Goal: Find contact information

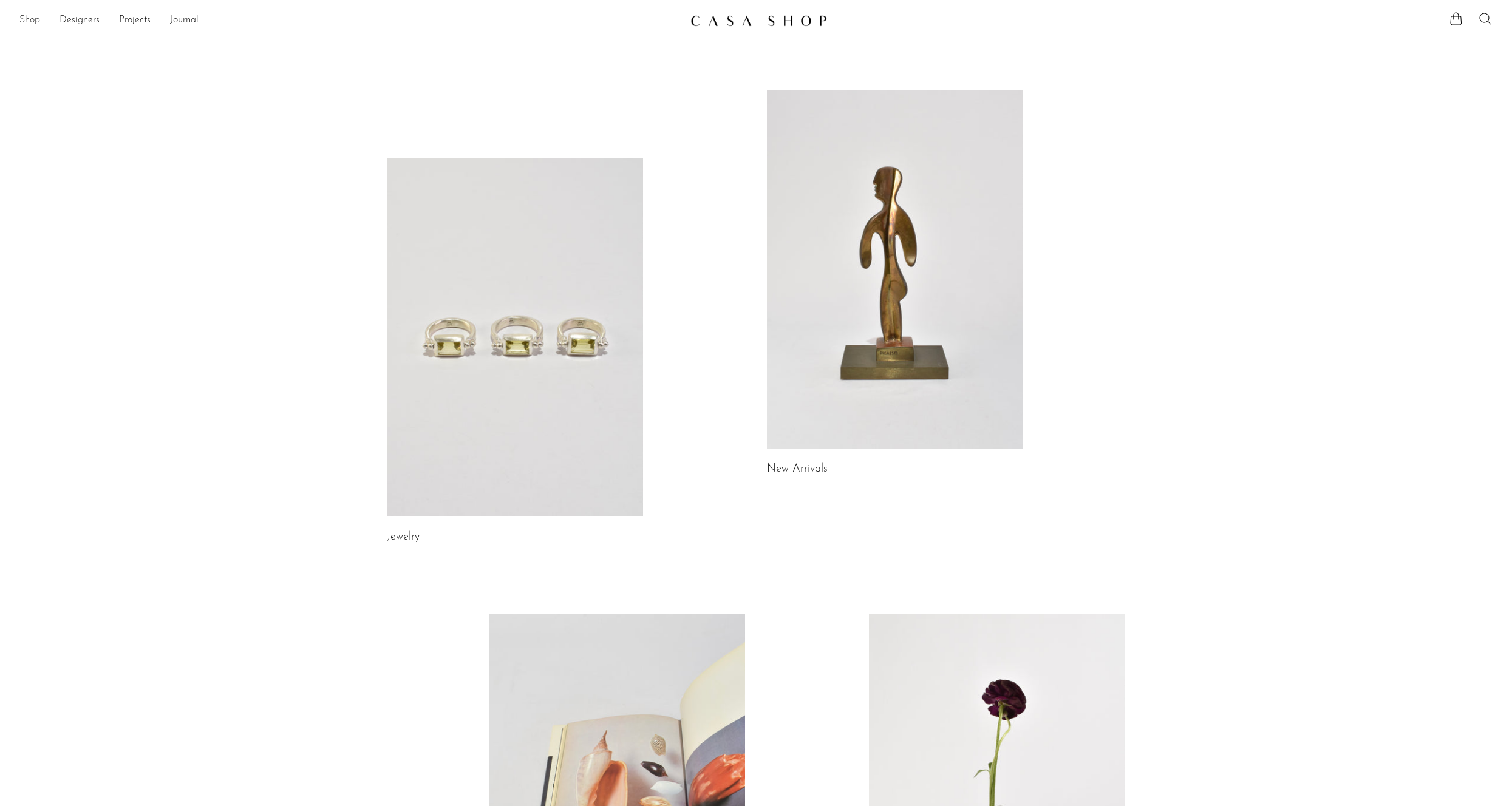
click at [35, 21] on link "Shop" at bounding box center [29, 20] width 21 height 16
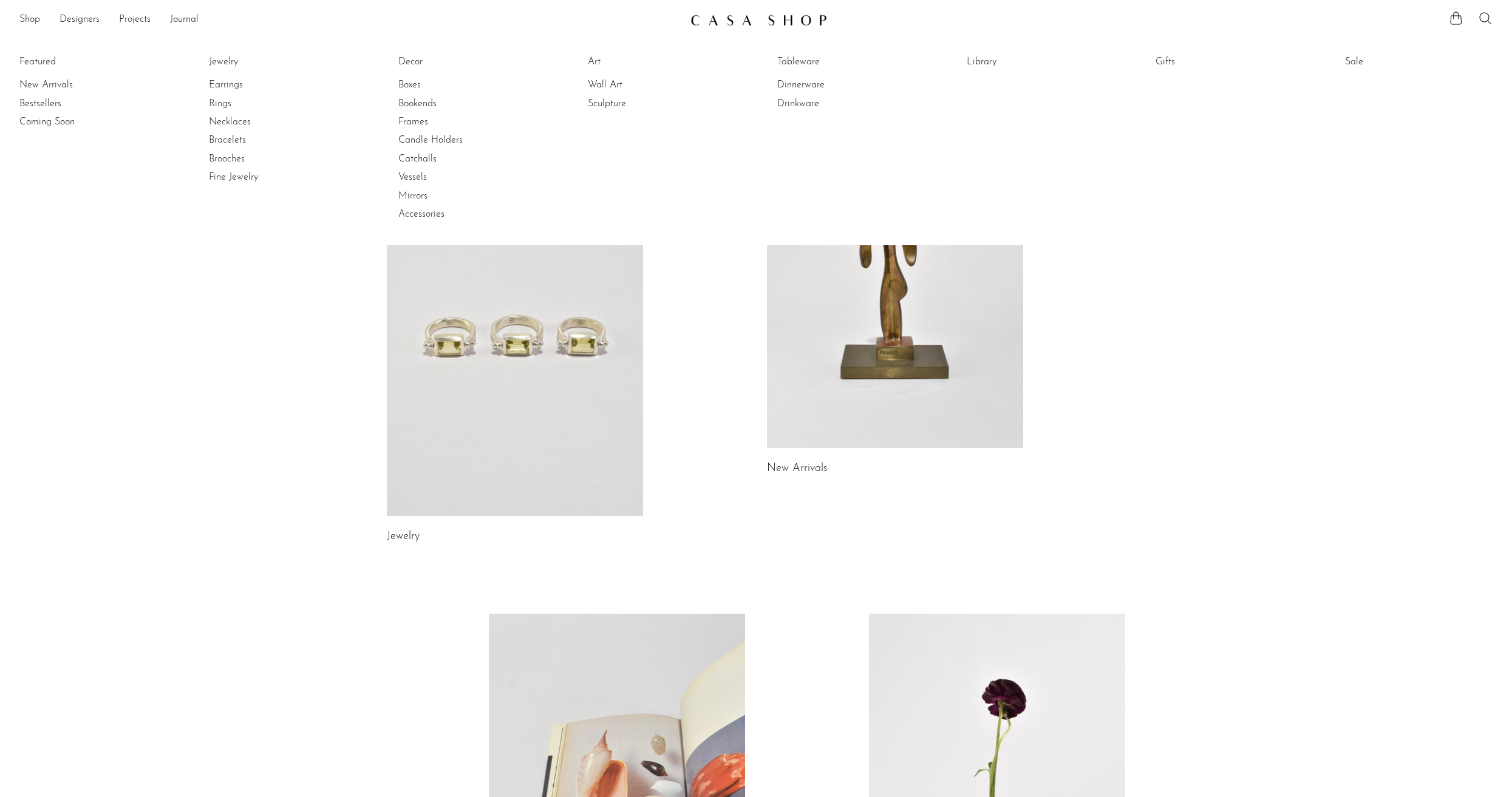
scroll to position [383, 0]
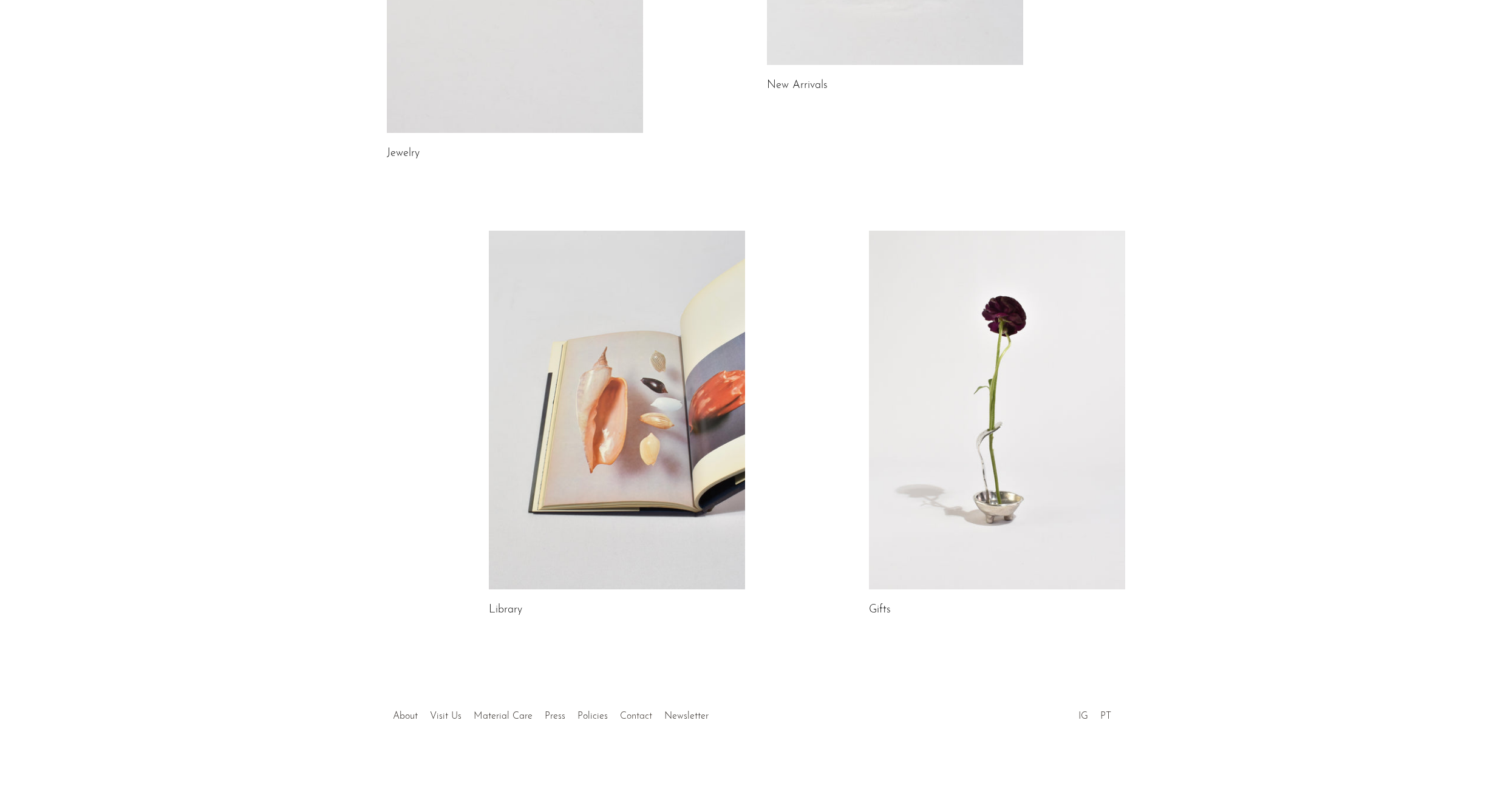
click at [625, 717] on link "Contact" at bounding box center [635, 716] width 32 height 10
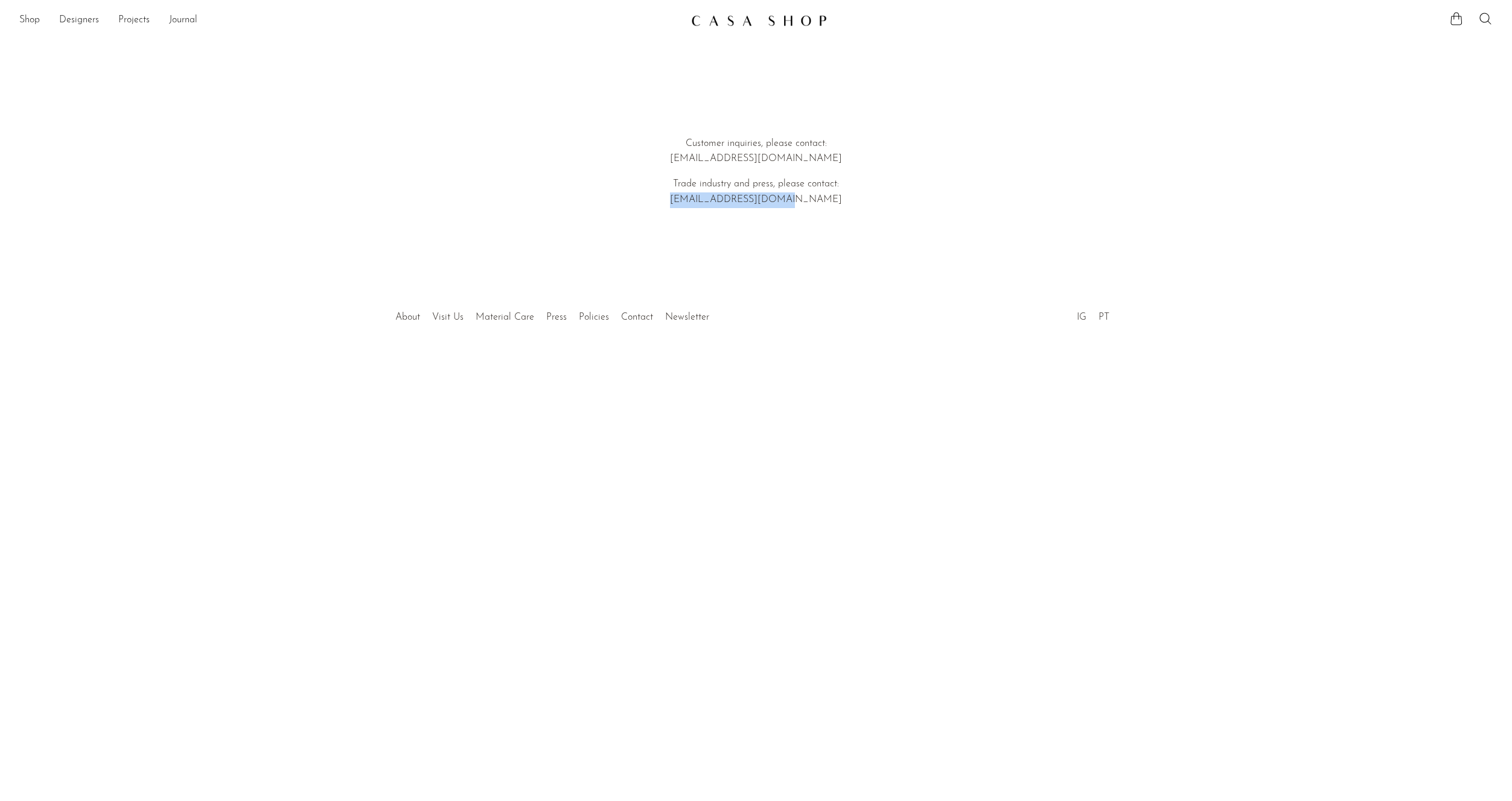
drag, startPoint x: 820, startPoint y: 203, endPoint x: 692, endPoint y: 205, distance: 128.0
click at [692, 205] on p "Trade industry and press, please contact: [EMAIL_ADDRESS][DOMAIN_NAME]" at bounding box center [757, 192] width 346 height 31
copy p "[EMAIL_ADDRESS][DOMAIN_NAME]"
click at [953, 398] on body "Shop Featured New Arrivals Bestsellers" at bounding box center [756, 400] width 1512 height 801
